Goal: Task Accomplishment & Management: Manage account settings

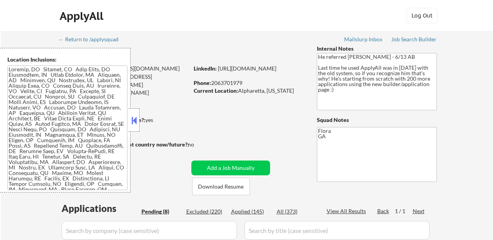
select select ""pending""
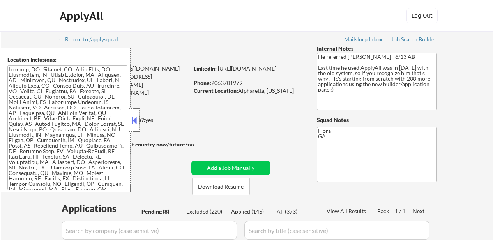
select select ""pending""
click at [141, 119] on strong "Can work in country of residence?:" at bounding box center [102, 120] width 87 height 7
click at [133, 121] on button at bounding box center [134, 121] width 9 height 12
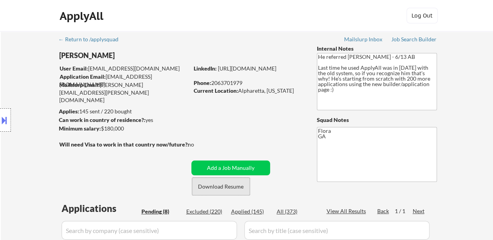
click at [220, 186] on button "Download Resume" at bounding box center [221, 187] width 58 height 18
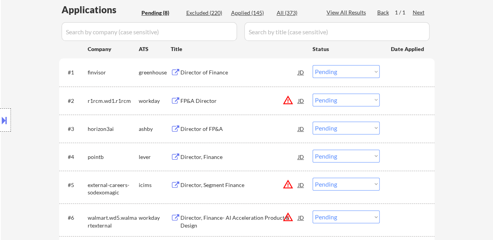
scroll to position [234, 0]
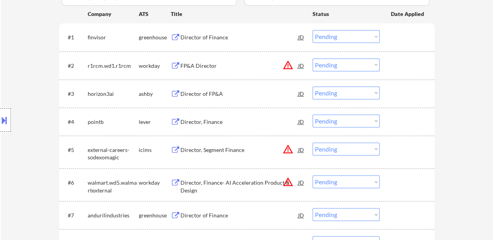
click at [219, 37] on div "Director of Finance" at bounding box center [240, 38] width 118 height 8
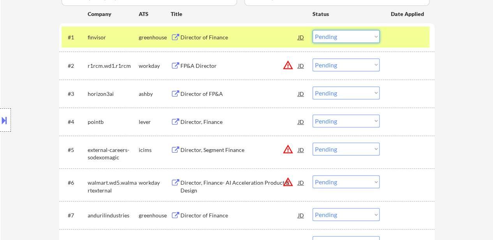
click at [355, 34] on select "Choose an option... Pending Applied Excluded (Questions) Excluded (Expired) Exc…" at bounding box center [346, 36] width 67 height 13
click at [313, 30] on select "Choose an option... Pending Applied Excluded (Questions) Excluded (Expired) Exc…" at bounding box center [346, 36] width 67 height 13
click at [206, 66] on div "FP&A Director" at bounding box center [240, 66] width 118 height 8
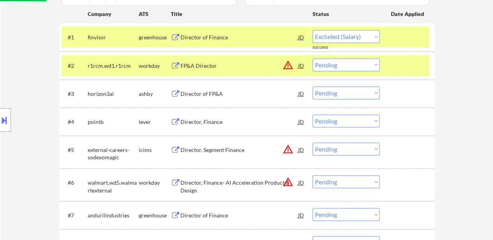
select select ""pending""
